Goal: Task Accomplishment & Management: Manage account settings

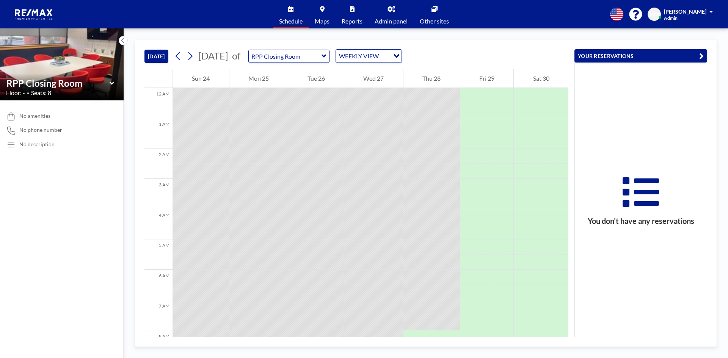
scroll to position [190, 0]
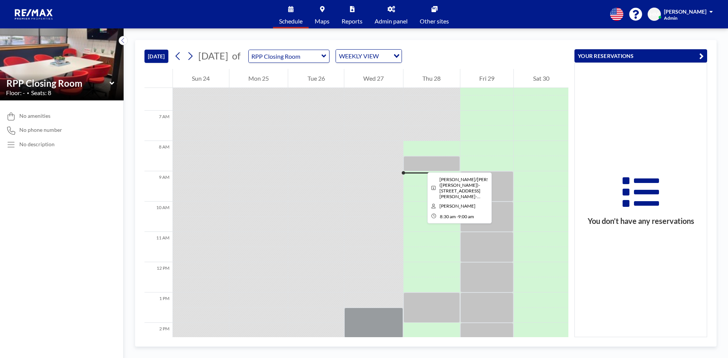
click at [421, 166] on div at bounding box center [431, 163] width 56 height 15
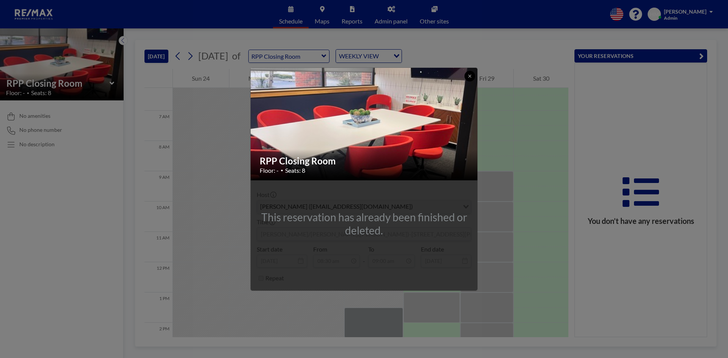
click at [469, 74] on icon at bounding box center [469, 76] width 5 height 5
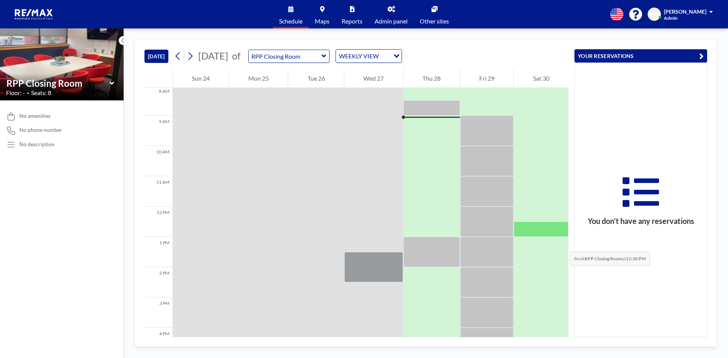
scroll to position [227, 0]
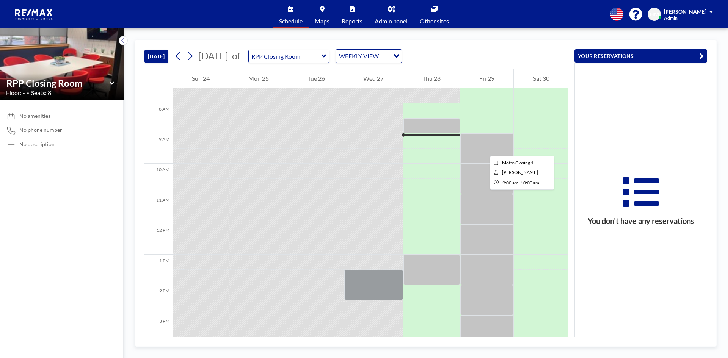
click at [484, 149] on div at bounding box center [486, 148] width 53 height 30
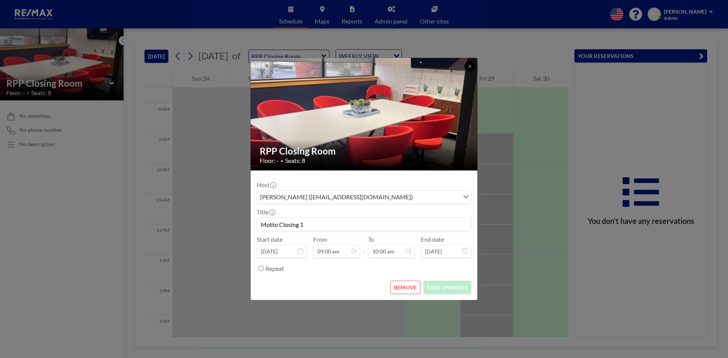
click at [468, 65] on icon at bounding box center [469, 66] width 5 height 5
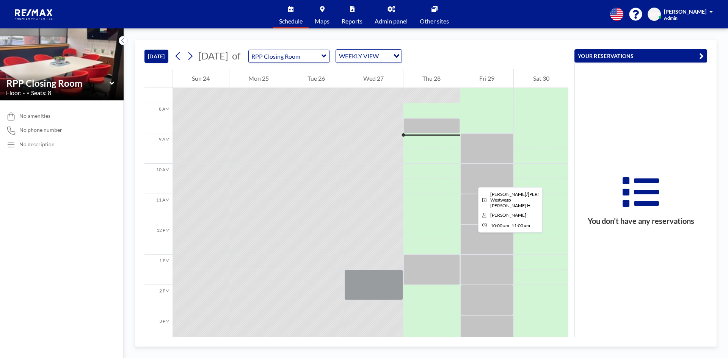
click at [472, 180] on div at bounding box center [486, 179] width 53 height 30
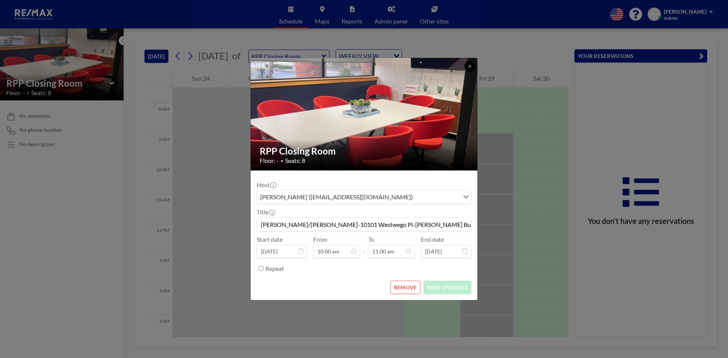
click at [467, 68] on icon at bounding box center [469, 66] width 5 height 5
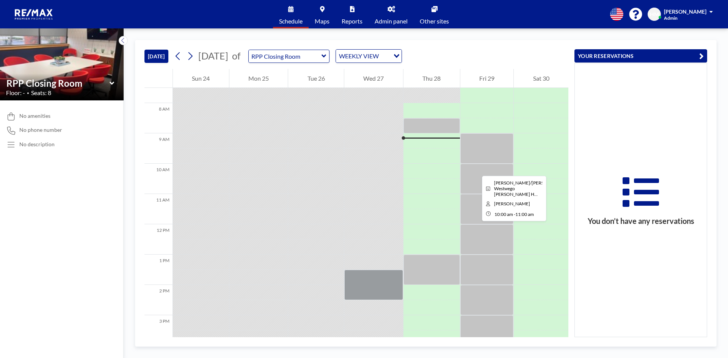
click at [476, 169] on div at bounding box center [486, 179] width 53 height 30
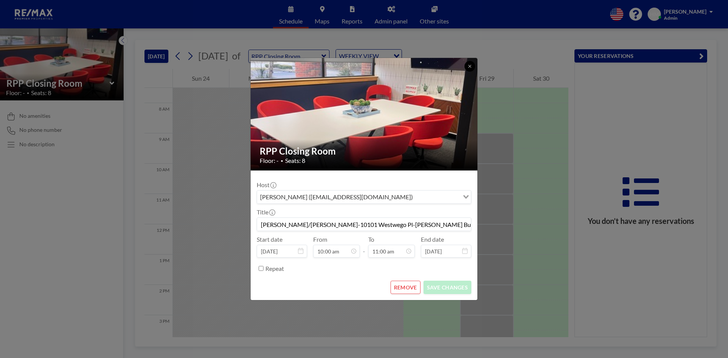
click at [468, 66] on icon at bounding box center [469, 66] width 5 height 5
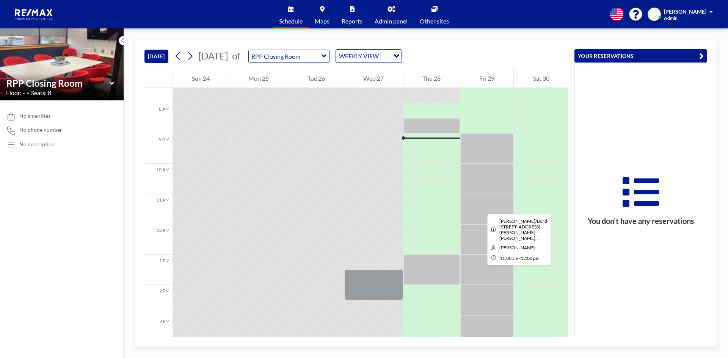
click at [481, 207] on div at bounding box center [486, 209] width 53 height 30
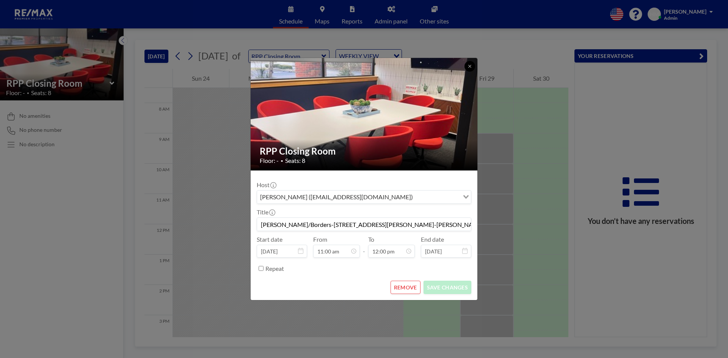
click at [470, 66] on icon at bounding box center [469, 66] width 3 height 3
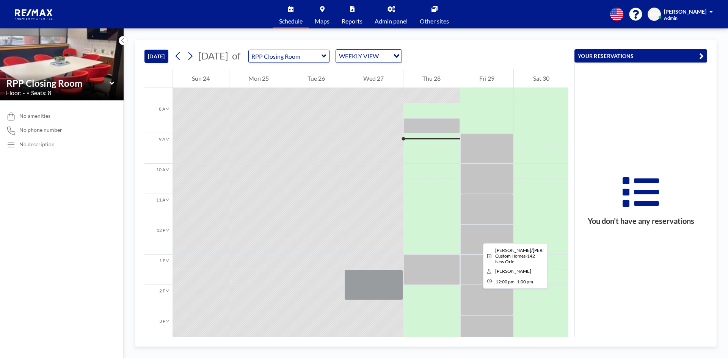
click at [477, 237] on div at bounding box center [486, 239] width 53 height 30
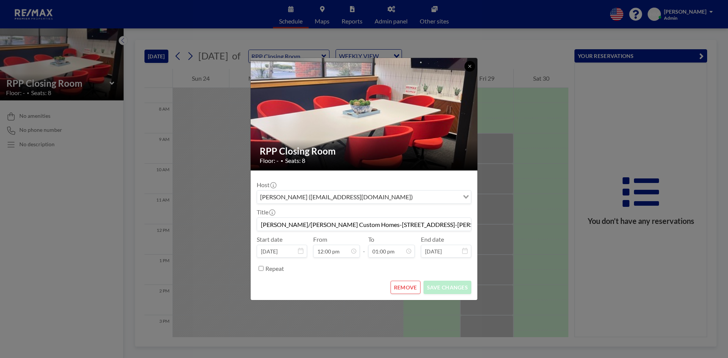
click at [469, 66] on icon at bounding box center [469, 66] width 5 height 5
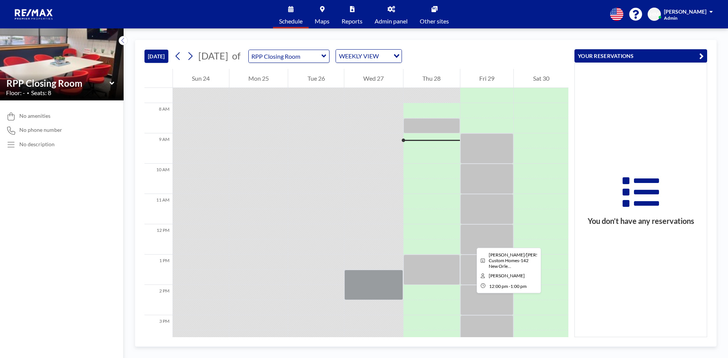
click at [470, 241] on div at bounding box center [486, 239] width 53 height 30
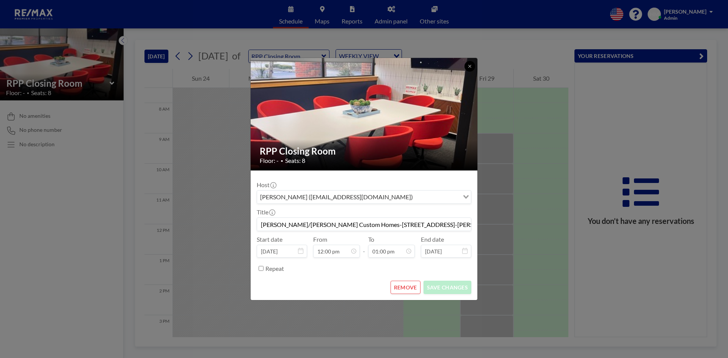
click at [469, 67] on icon at bounding box center [469, 66] width 3 height 3
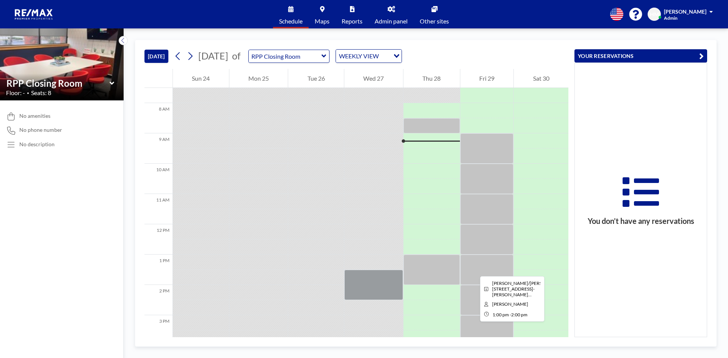
click at [474, 270] on div at bounding box center [486, 270] width 53 height 30
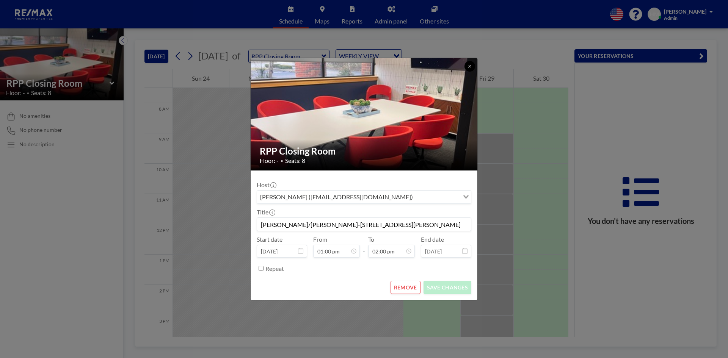
click at [472, 64] on button at bounding box center [469, 66] width 11 height 11
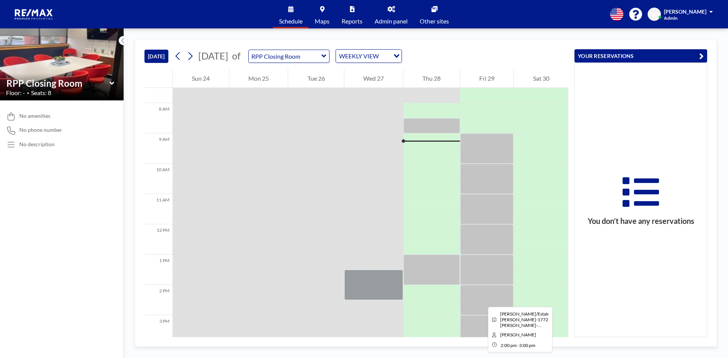
click at [482, 300] on div at bounding box center [486, 300] width 53 height 30
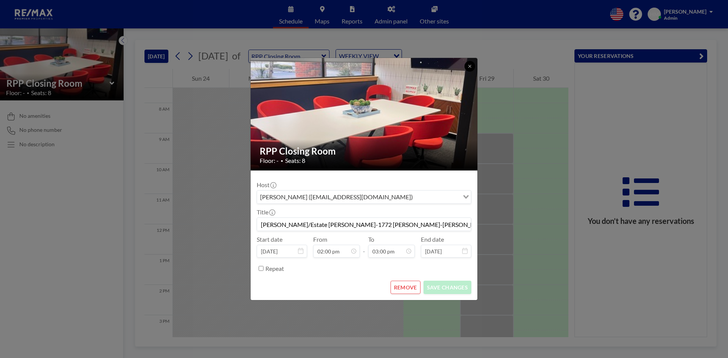
click at [469, 66] on icon at bounding box center [469, 66] width 5 height 5
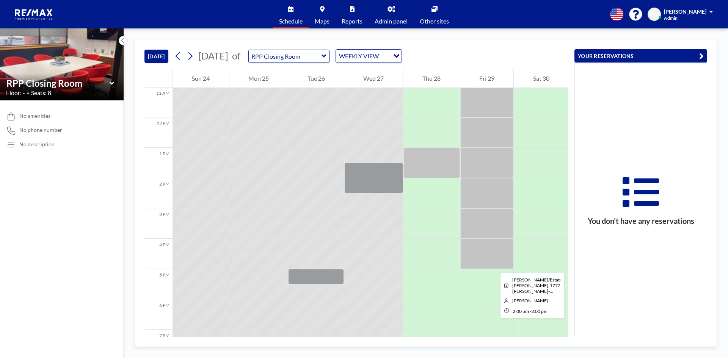
scroll to position [341, 0]
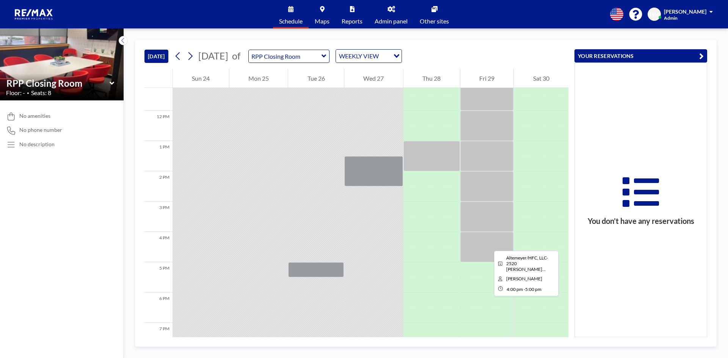
click at [488, 244] on div at bounding box center [486, 247] width 53 height 30
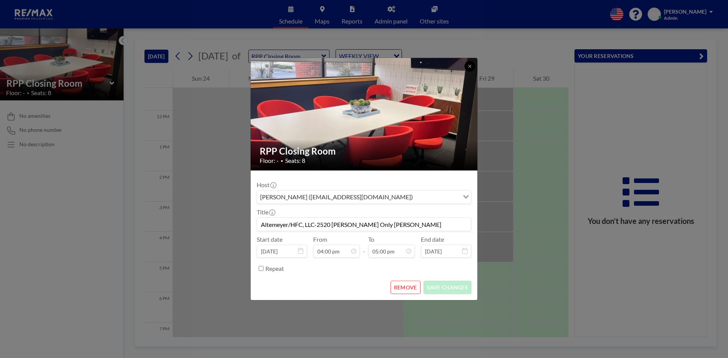
click at [468, 67] on icon at bounding box center [469, 66] width 5 height 5
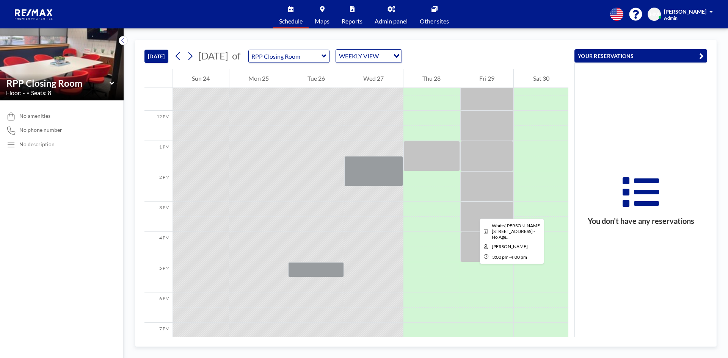
click at [474, 212] on div at bounding box center [486, 217] width 53 height 30
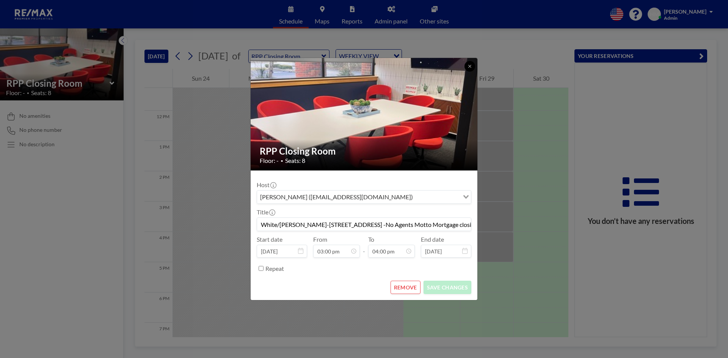
click at [468, 66] on icon at bounding box center [469, 66] width 5 height 5
